Goal: Transaction & Acquisition: Purchase product/service

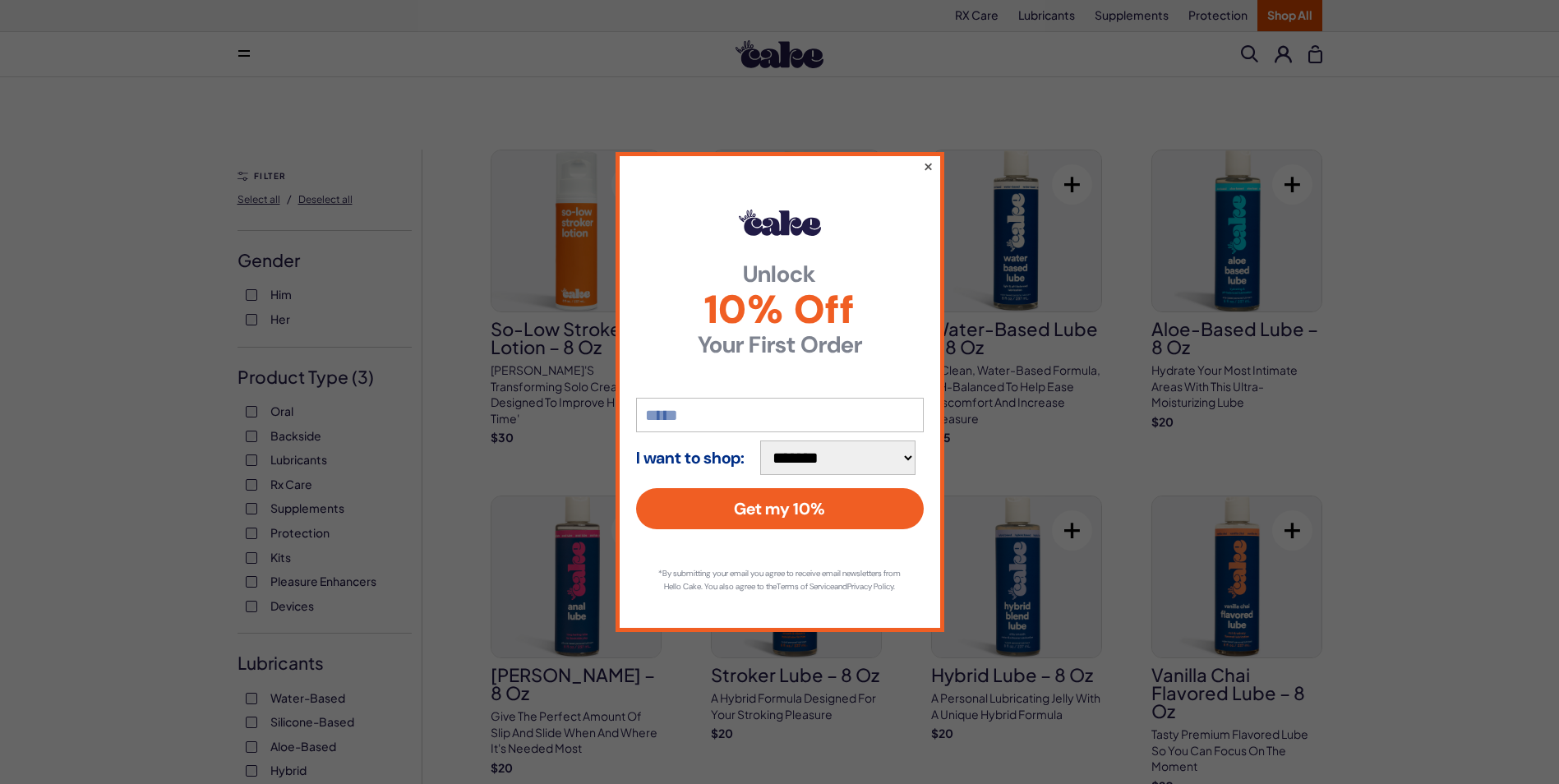
click at [925, 156] on button "×" at bounding box center [927, 166] width 11 height 20
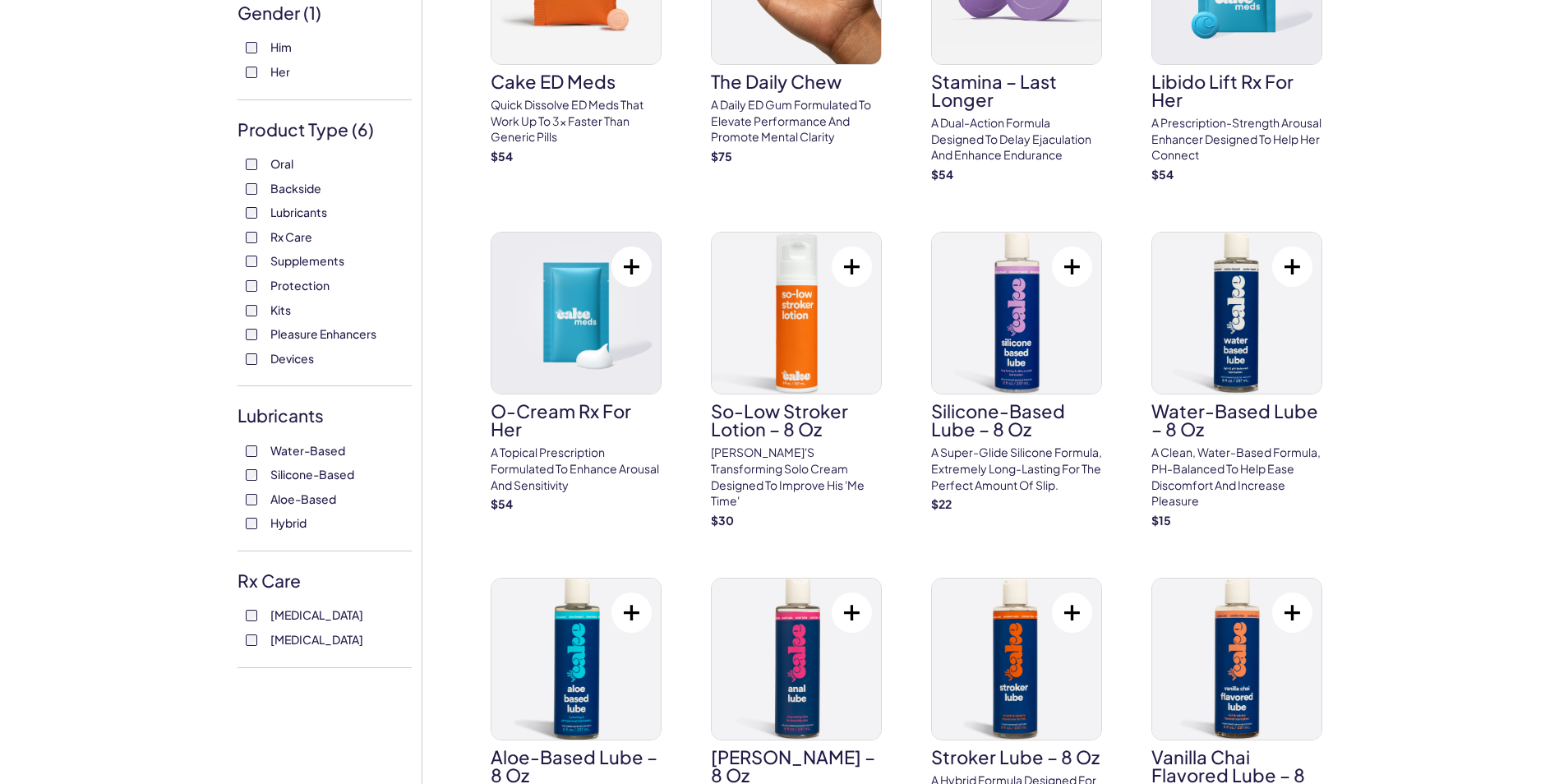
scroll to position [246, 0]
click at [542, 466] on p "A topical prescription formulated to enhance arousal and sensitivity" at bounding box center [576, 469] width 171 height 48
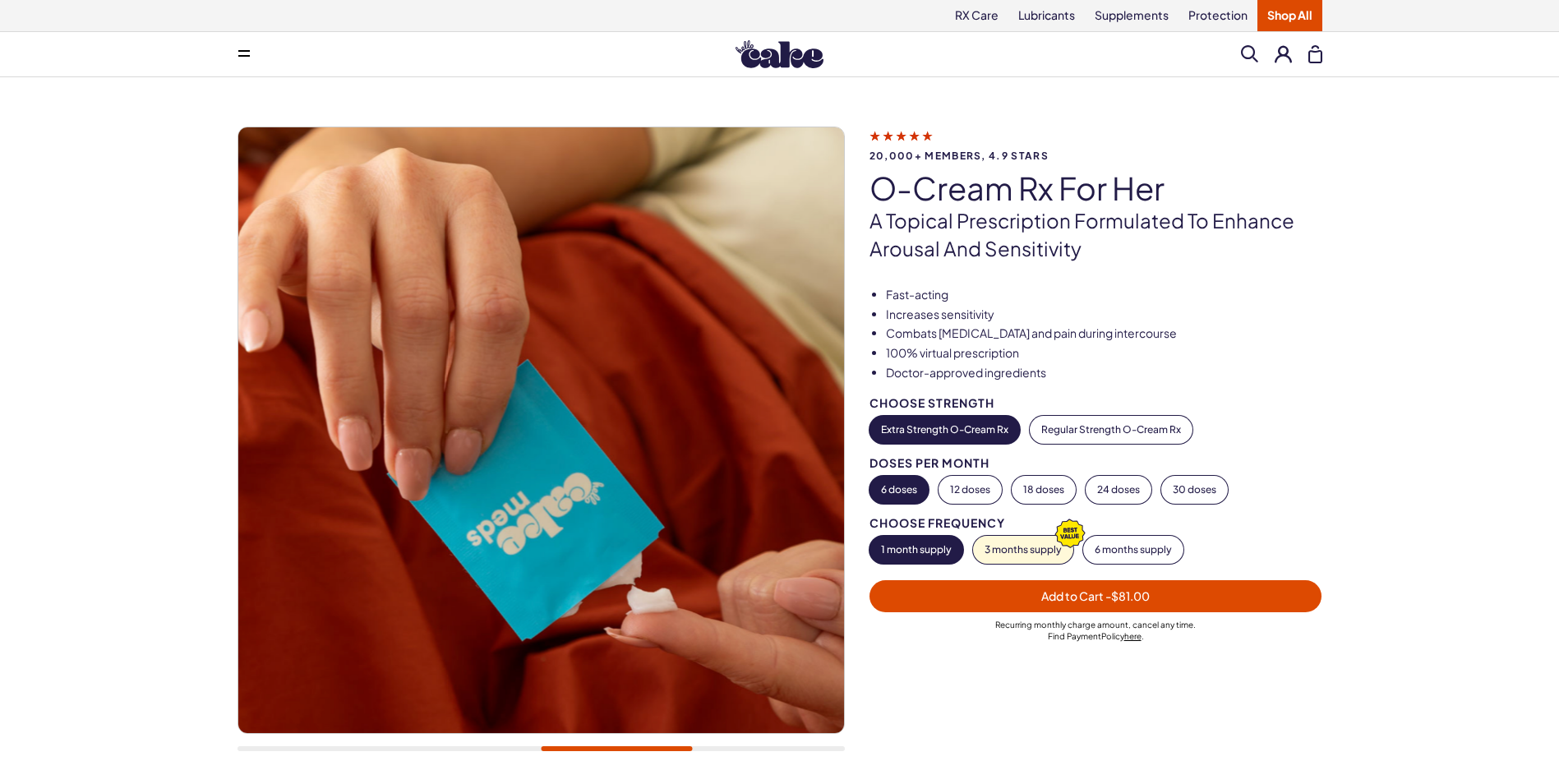
click at [887, 550] on button "1 month supply" at bounding box center [916, 549] width 94 height 28
click at [908, 438] on button "Extra Strength O-Cream Rx" at bounding box center [945, 430] width 151 height 28
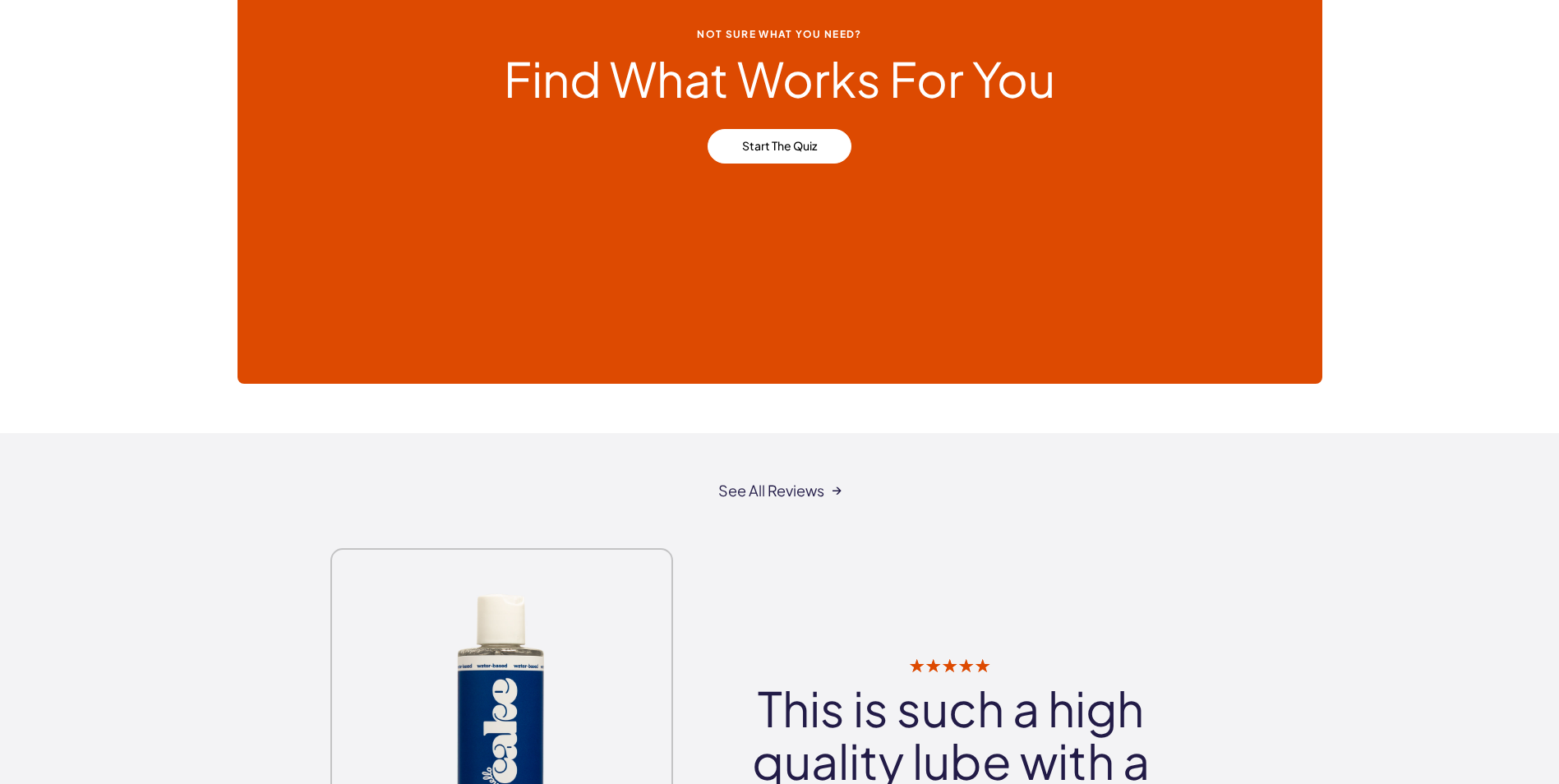
scroll to position [7476, 0]
